Goal: Task Accomplishment & Management: Manage account settings

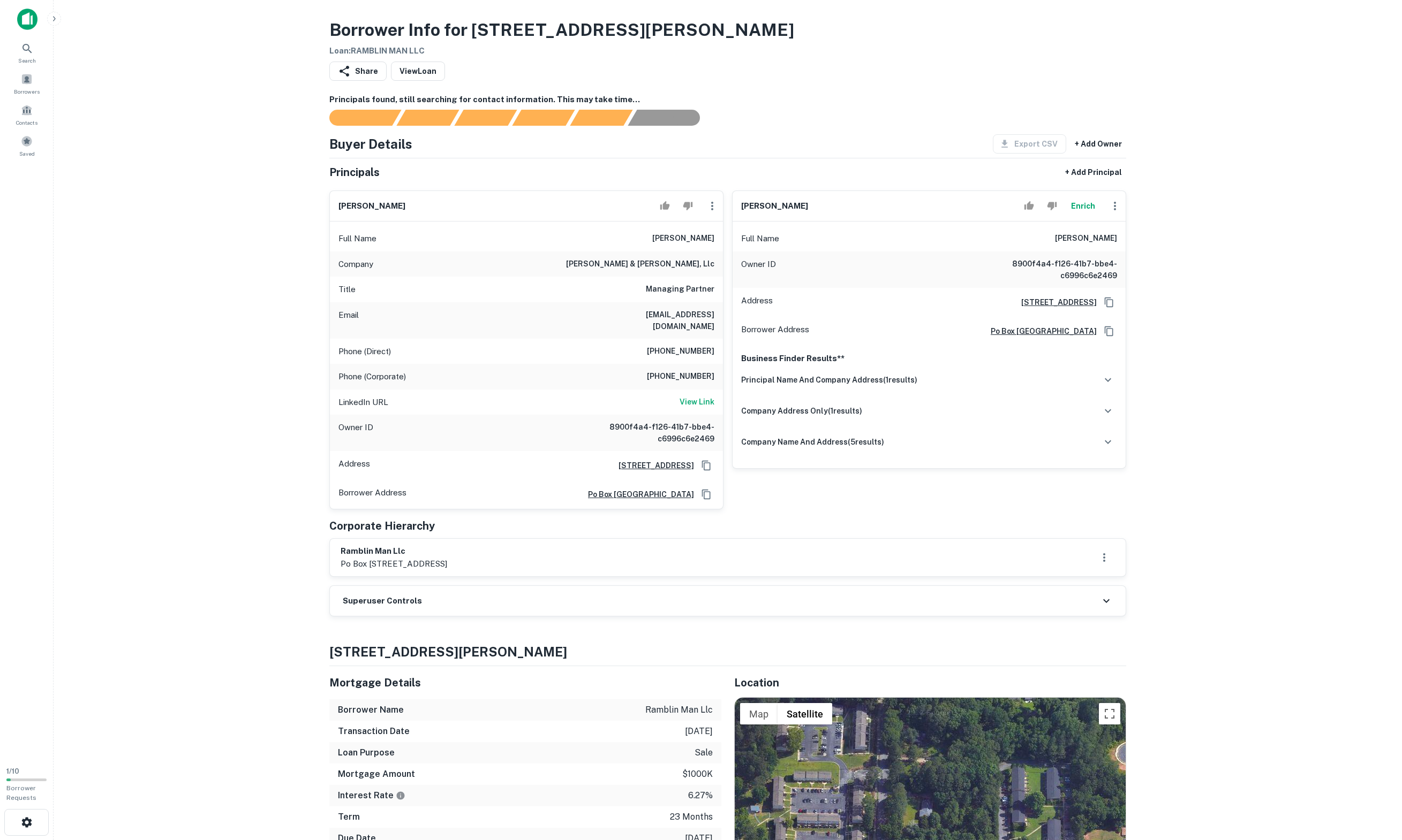
click at [700, 5] on main "Borrower Info for 2990 MACON DR SE Loan : RAMBLIN MAN LLC Share View Loan Princ…" at bounding box center [728, 420] width 1348 height 840
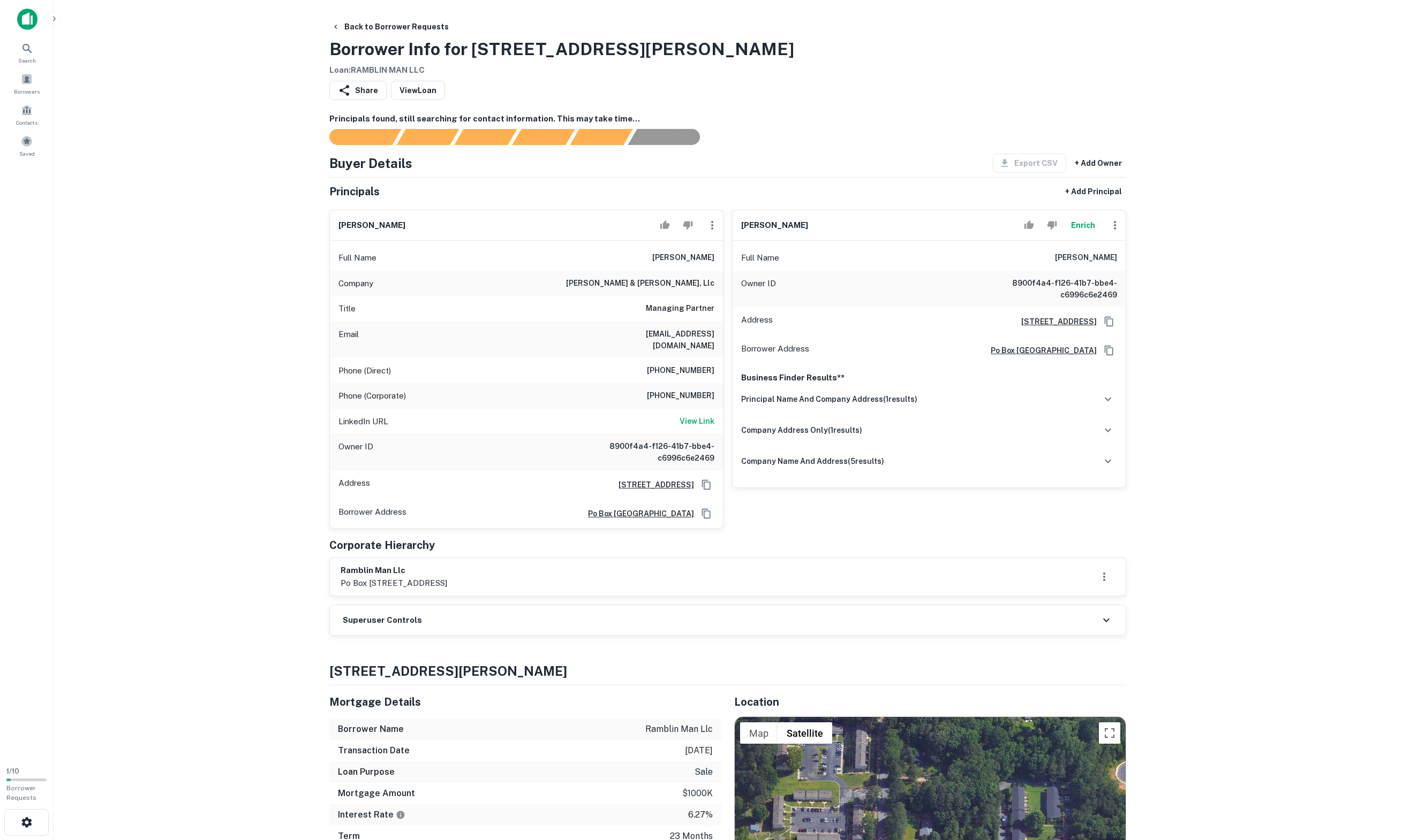
drag, startPoint x: 1050, startPoint y: 100, endPoint x: 938, endPoint y: 127, distance: 115.2
click at [1050, 100] on div "Share View Loan" at bounding box center [728, 92] width 797 height 23
click at [389, 23] on button "Back to Borrower Requests" at bounding box center [390, 27] width 126 height 19
click at [453, 26] on button "Back to Borrower Requests" at bounding box center [390, 27] width 126 height 19
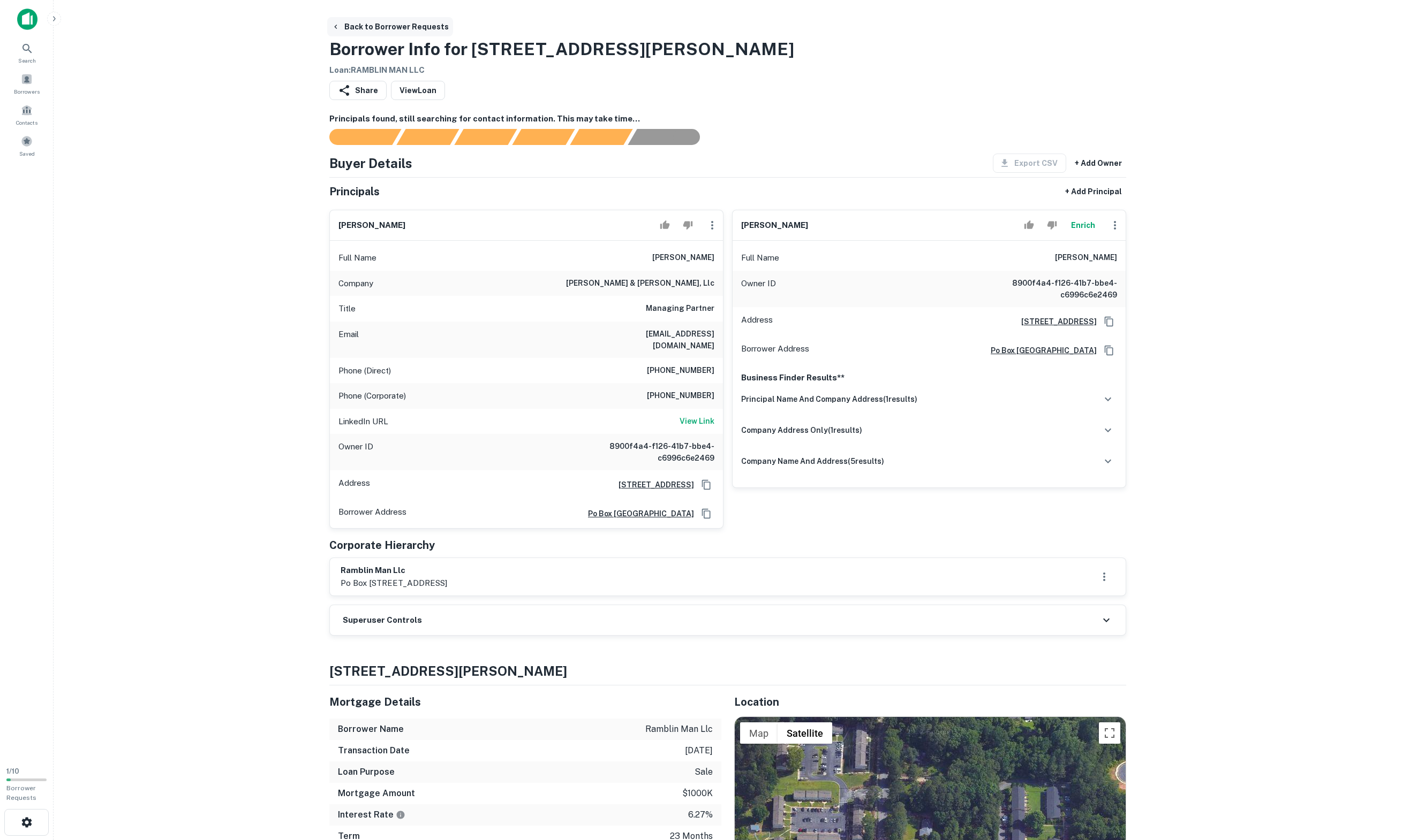
click at [453, 26] on button "Back to Borrower Requests" at bounding box center [390, 27] width 126 height 19
click at [736, 69] on div "Back to Borrower Requests Borrower Info for 2990 MACON DR SE Loan : RAMBLIN MAN…" at bounding box center [728, 47] width 797 height 60
click at [1354, 109] on main "Back to Borrower Requests Borrower Info for 2990 MACON DR SE Loan : RAMBLIN MAN…" at bounding box center [728, 420] width 1348 height 840
click at [922, 30] on div "Back to Borrower Requests Borrower Info for 2990 MACON DR SE Loan : RAMBLIN MAN…" at bounding box center [728, 47] width 797 height 60
